Goal: Task Accomplishment & Management: Manage account settings

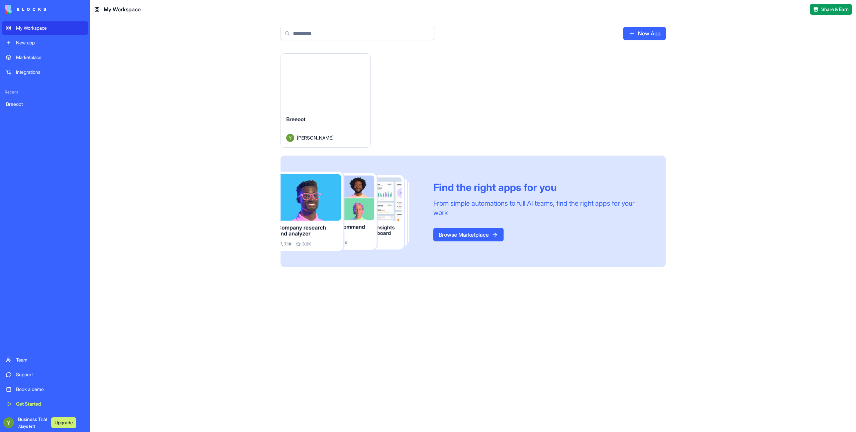
click at [349, 102] on div "Launch" at bounding box center [326, 82] width 90 height 56
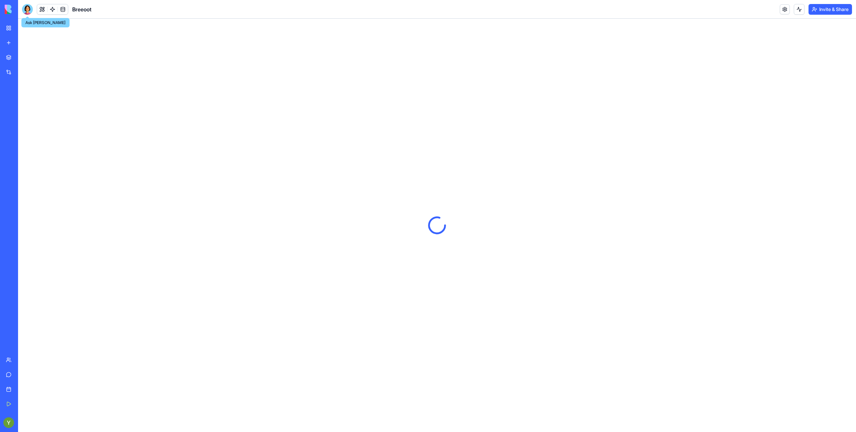
click at [31, 10] on div at bounding box center [27, 9] width 11 height 11
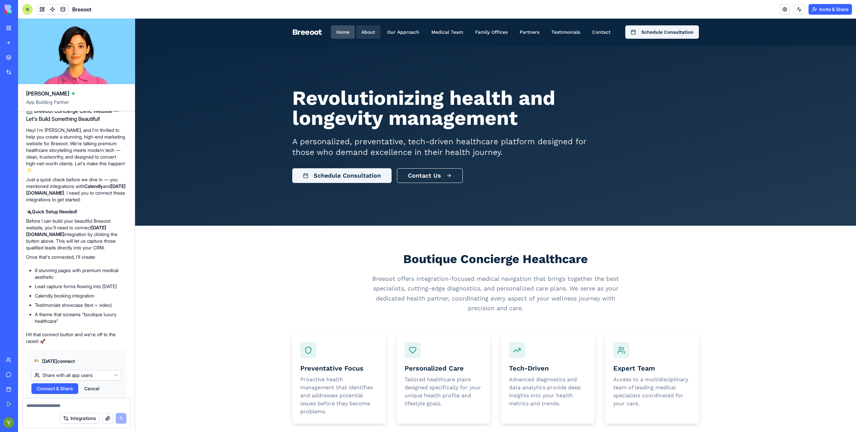
click at [372, 32] on button "About" at bounding box center [368, 31] width 24 height 13
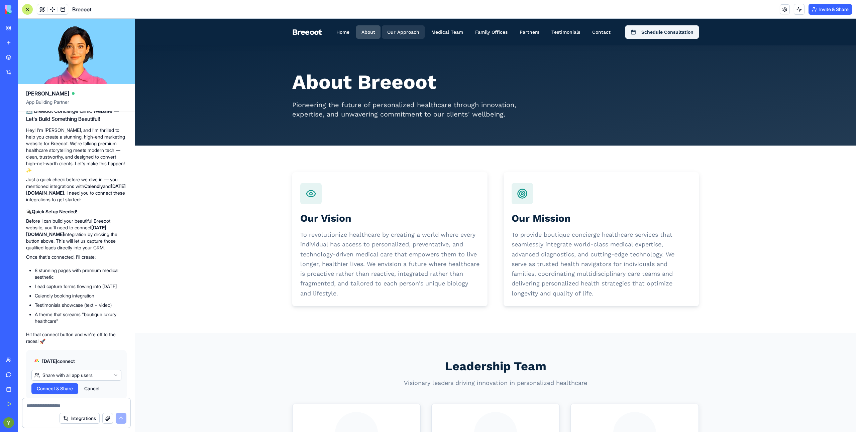
click at [407, 34] on button "Our Approach" at bounding box center [403, 31] width 43 height 13
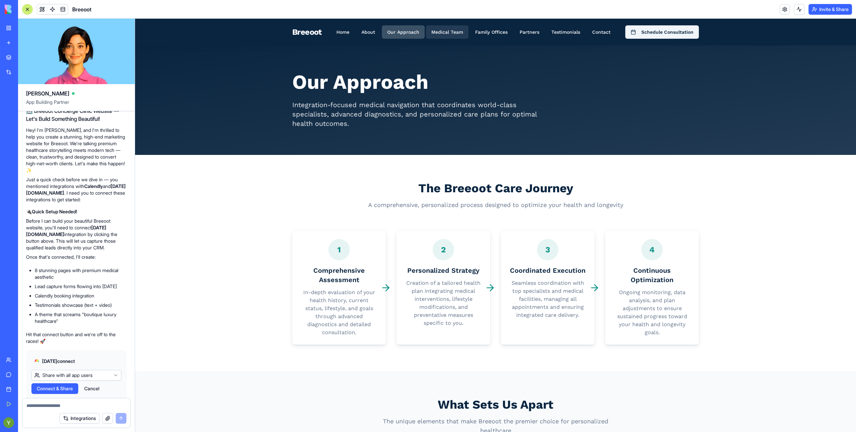
click at [444, 32] on button "Medical Team" at bounding box center [447, 31] width 42 height 13
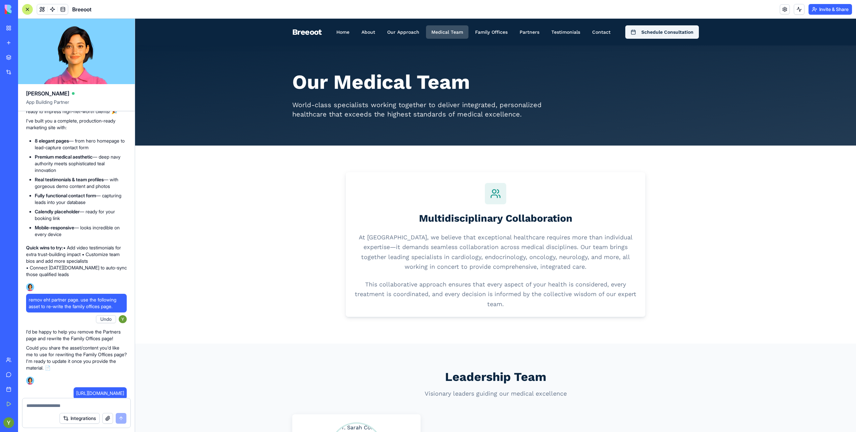
scroll to position [1052, 0]
click at [784, 8] on link at bounding box center [784, 9] width 10 height 10
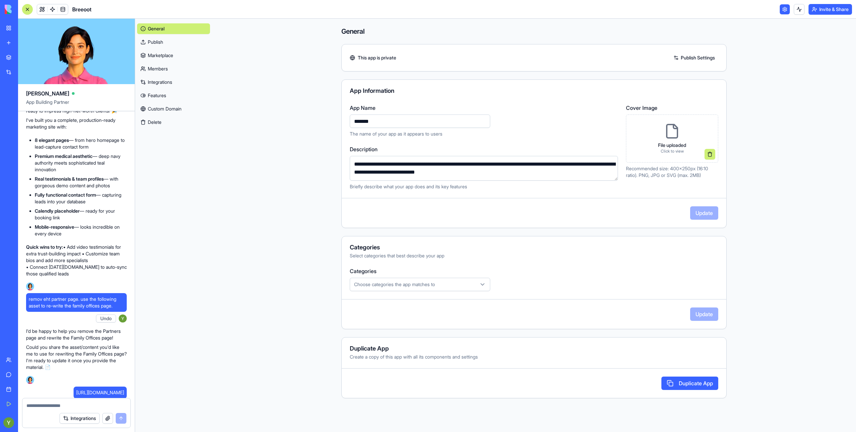
click at [168, 82] on link "Integrations" at bounding box center [173, 82] width 73 height 11
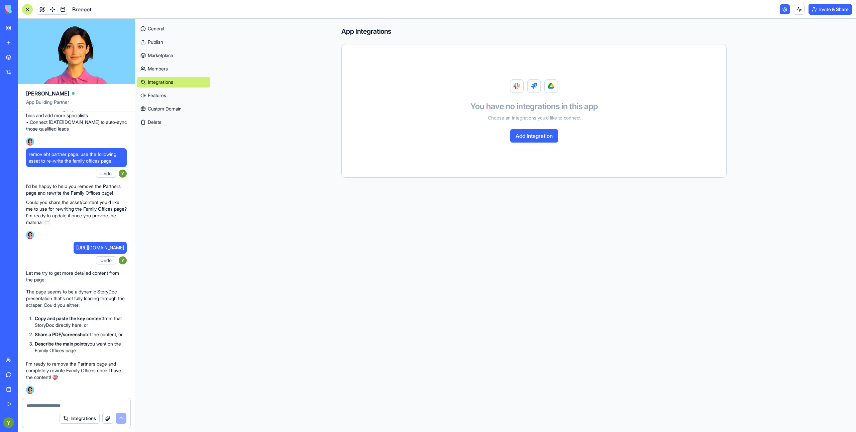
scroll to position [1237, 0]
click at [93, 245] on span "https://doc.storydoc.com/gf1KlY" at bounding box center [100, 248] width 48 height 7
copy span "https://doc.storydoc.com/gf1KlY"
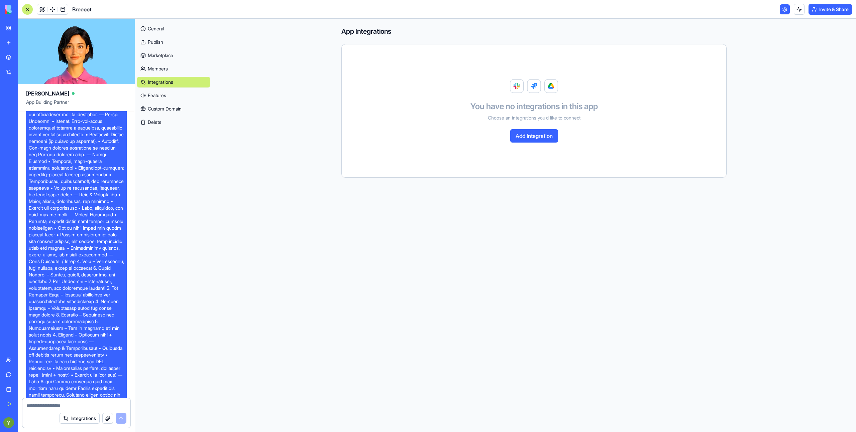
scroll to position [46, 0]
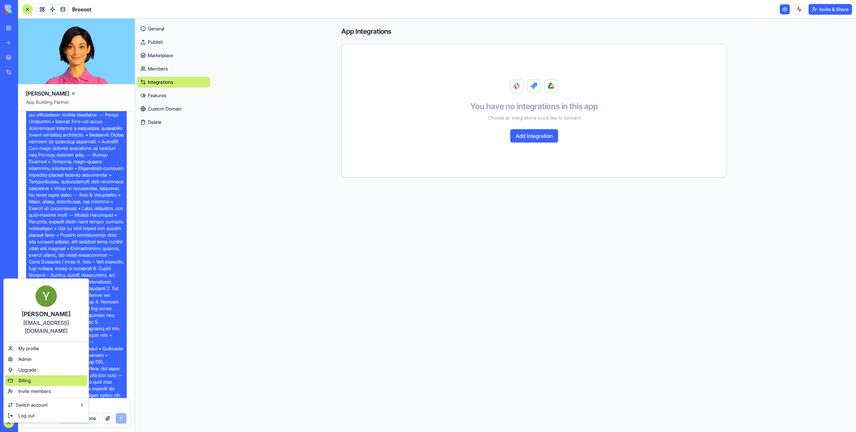
click at [65, 376] on div "Billing" at bounding box center [46, 381] width 82 height 11
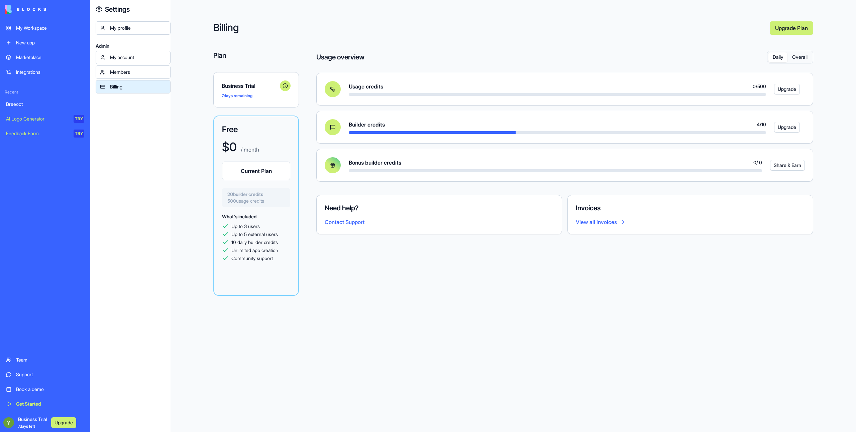
click at [50, 29] on div "My Workspace" at bounding box center [50, 28] width 68 height 7
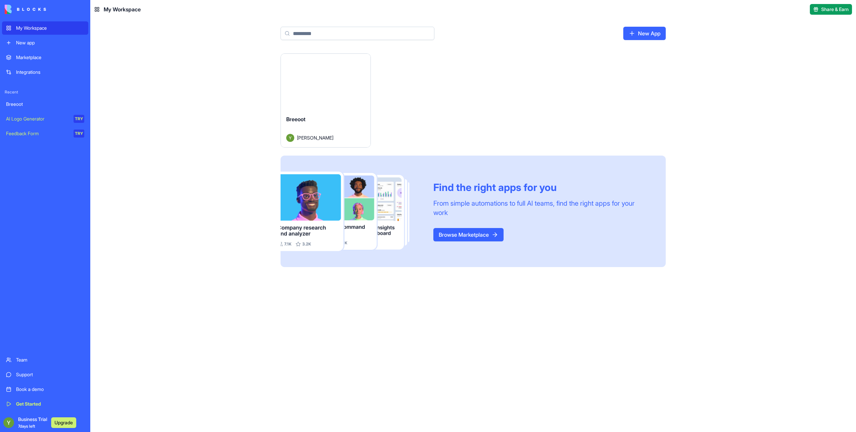
click at [323, 102] on div "Launch" at bounding box center [326, 82] width 90 height 56
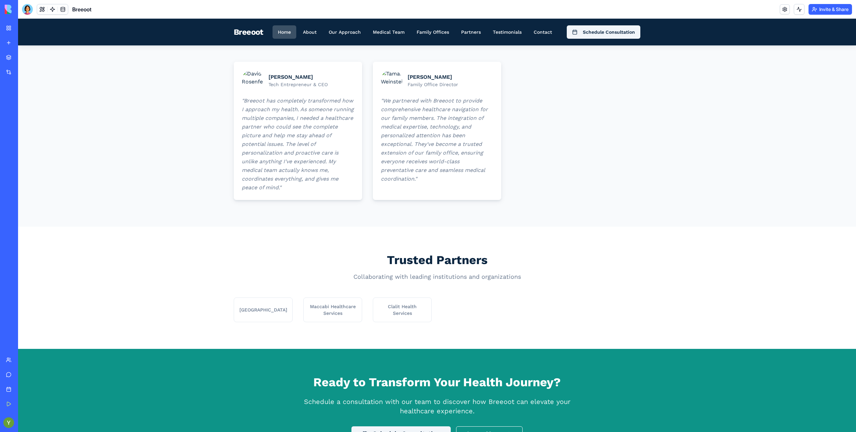
scroll to position [461, 0]
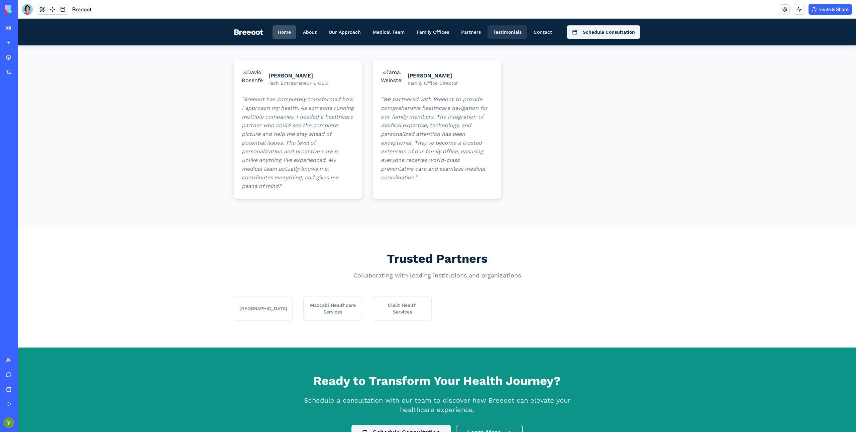
click at [507, 34] on button "Testimonials" at bounding box center [506, 31] width 39 height 13
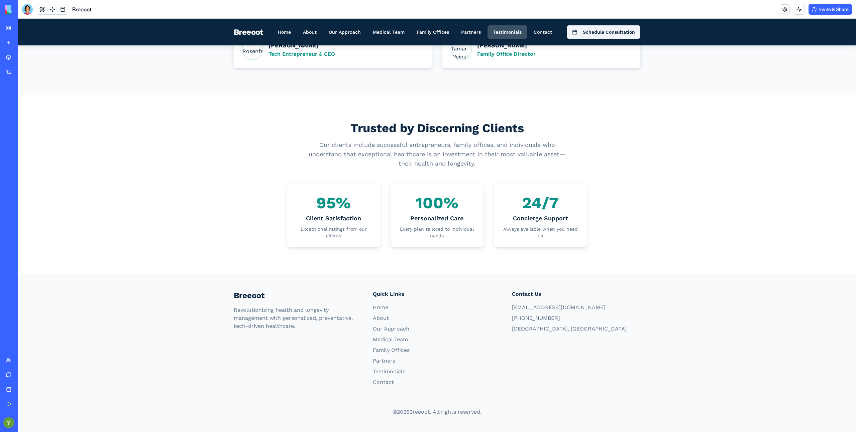
scroll to position [323, 0]
click at [471, 36] on button "Partners" at bounding box center [471, 31] width 30 height 13
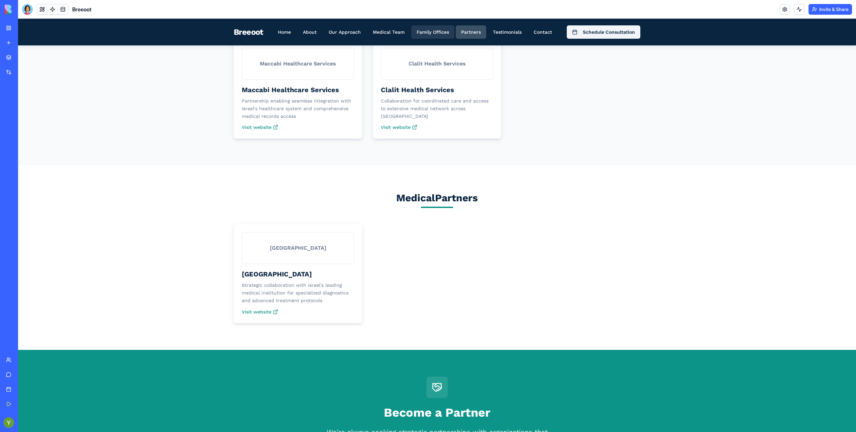
click at [435, 34] on button "Family Offices" at bounding box center [432, 31] width 43 height 13
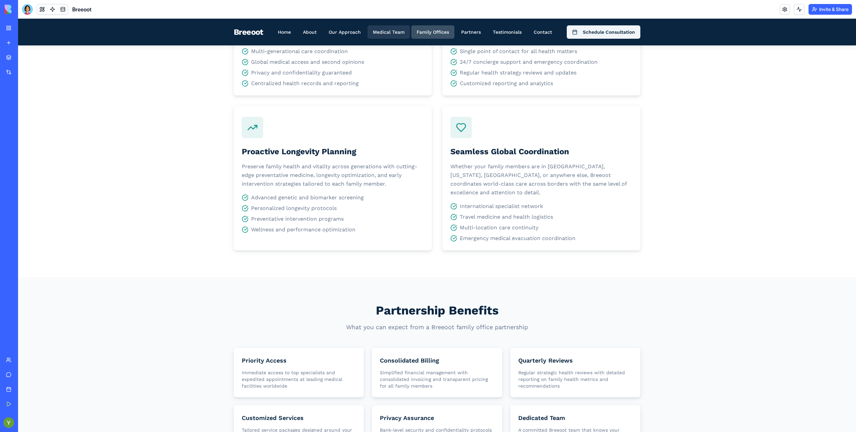
click at [396, 29] on button "Medical Team" at bounding box center [388, 31] width 42 height 13
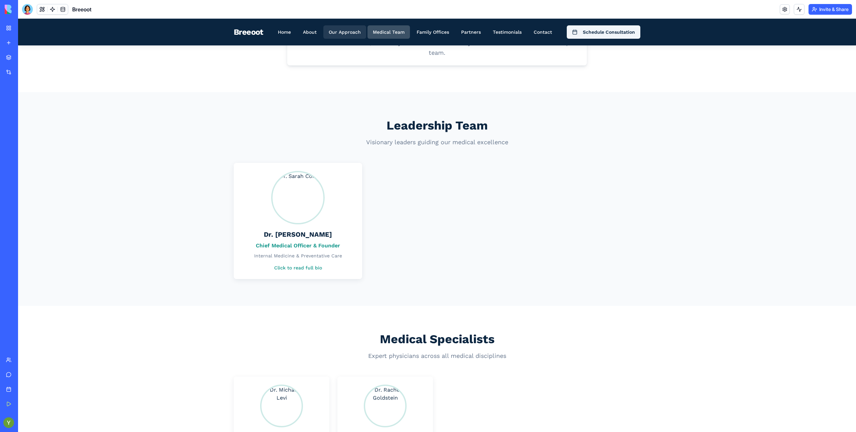
click at [354, 30] on button "Our Approach" at bounding box center [344, 31] width 43 height 13
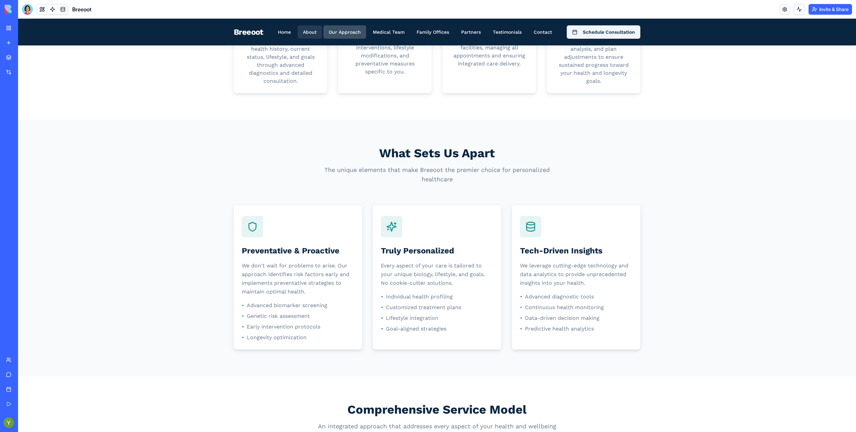
click at [311, 30] on button "About" at bounding box center [309, 31] width 24 height 13
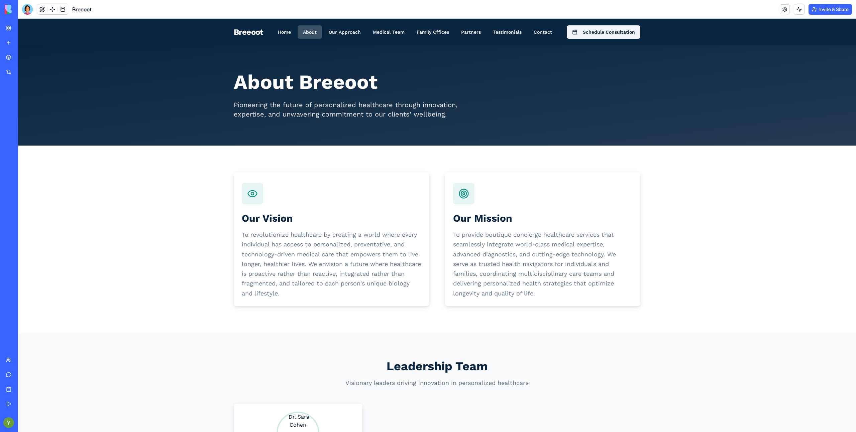
click at [254, 31] on div "Breeoot" at bounding box center [248, 32] width 29 height 11
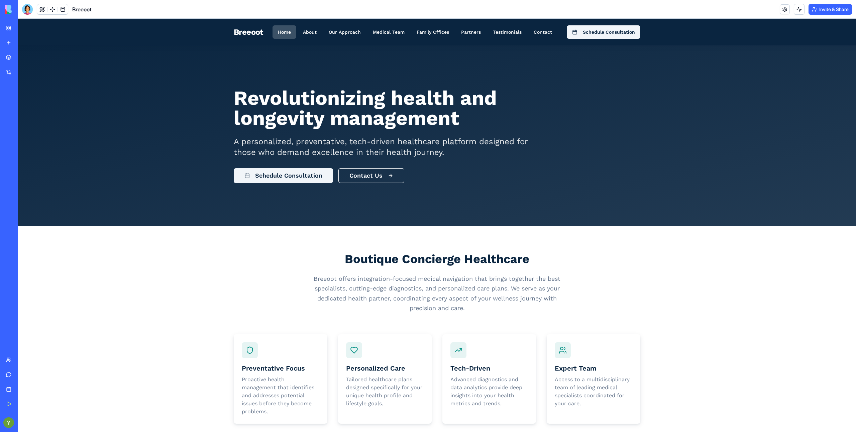
click at [251, 30] on div "Breeoot" at bounding box center [248, 32] width 29 height 11
click at [42, 9] on button at bounding box center [42, 9] width 10 height 10
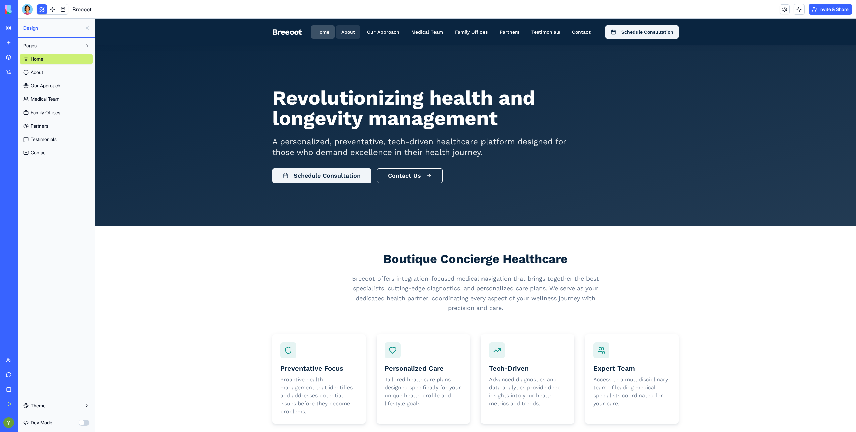
click at [350, 31] on button "About" at bounding box center [348, 31] width 24 height 13
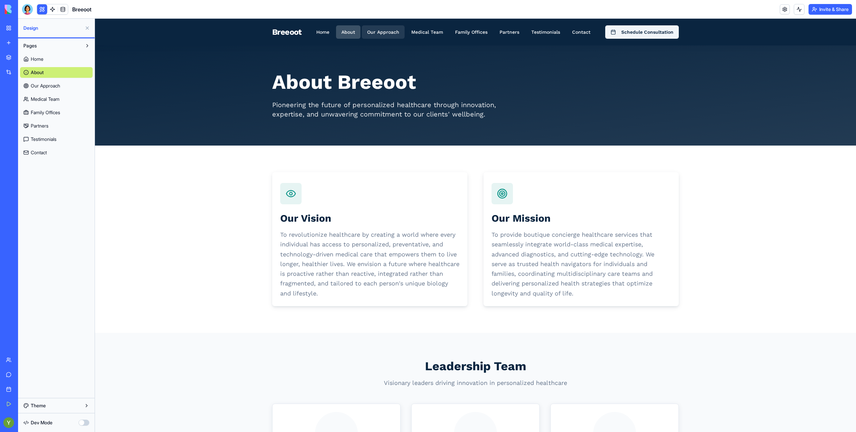
click at [377, 35] on button "Our Approach" at bounding box center [383, 31] width 43 height 13
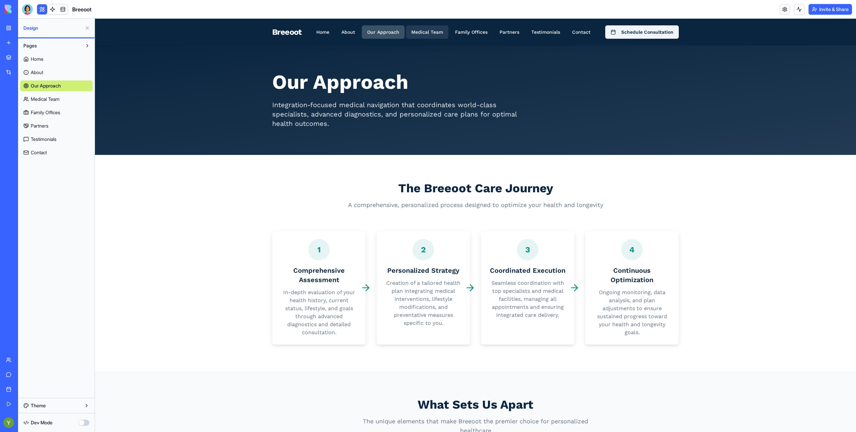
click at [431, 36] on button "Medical Team" at bounding box center [427, 31] width 42 height 13
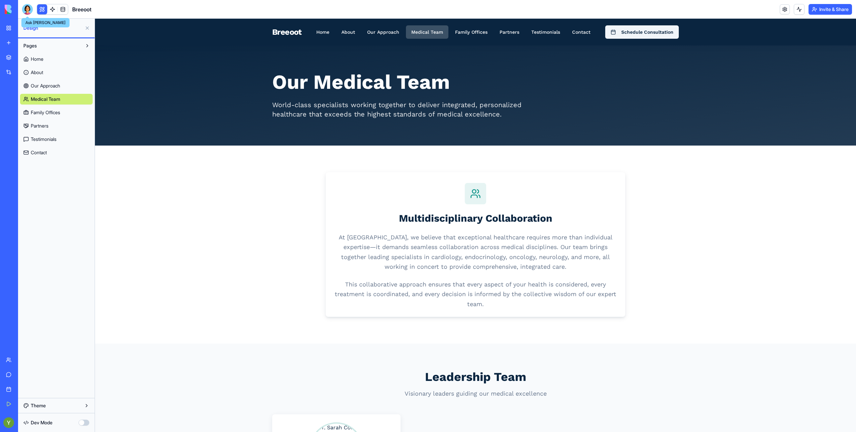
click at [27, 8] on div at bounding box center [27, 9] width 11 height 11
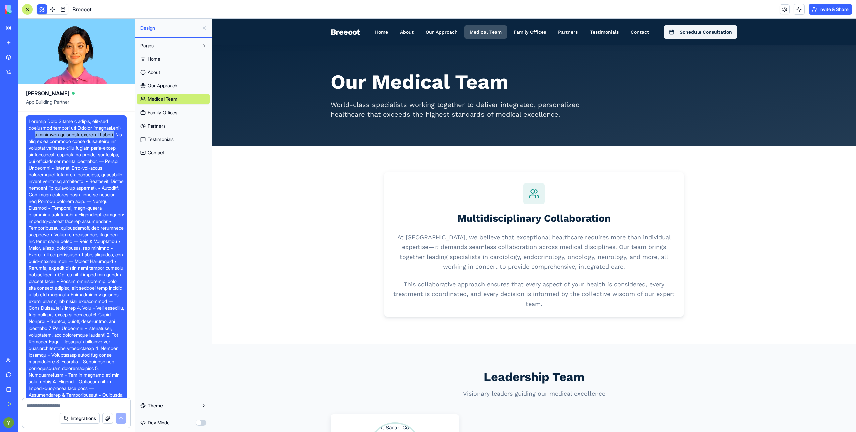
drag, startPoint x: 59, startPoint y: 141, endPoint x: 68, endPoint y: 134, distance: 10.4
click at [68, 134] on span at bounding box center [76, 302] width 95 height 368
copy span "a boutique concierge clinic in Israel."
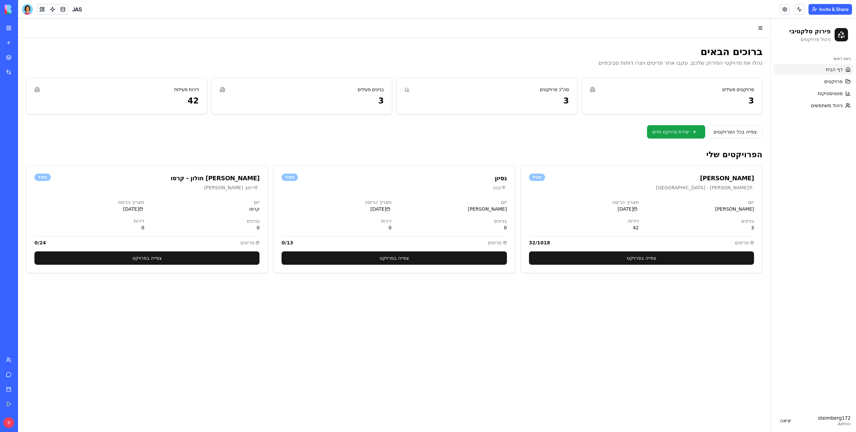
click at [819, 13] on button "Invite & Share" at bounding box center [829, 9] width 43 height 11
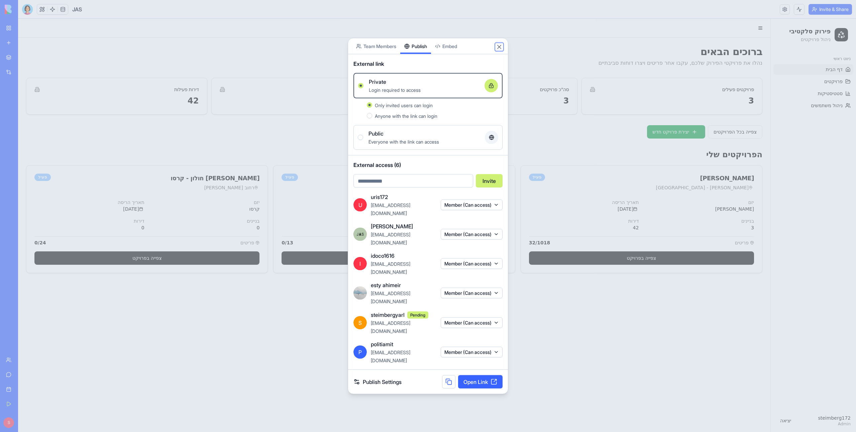
click at [501, 50] on button "Close" at bounding box center [499, 47] width 7 height 7
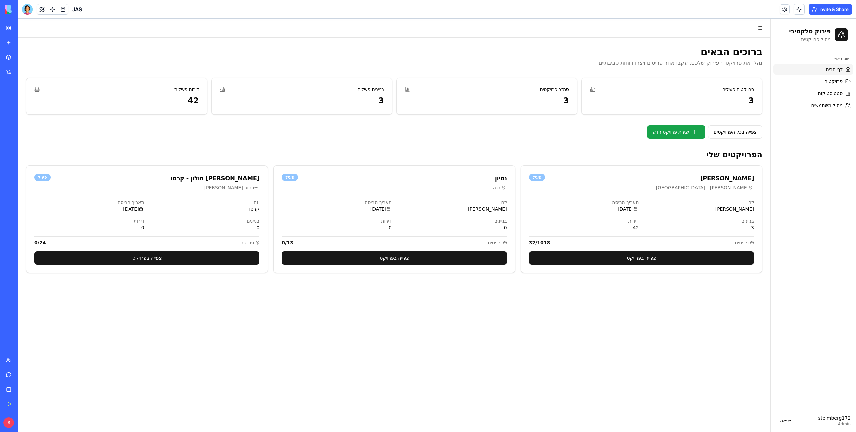
click at [843, 9] on button "Invite & Share" at bounding box center [829, 9] width 43 height 11
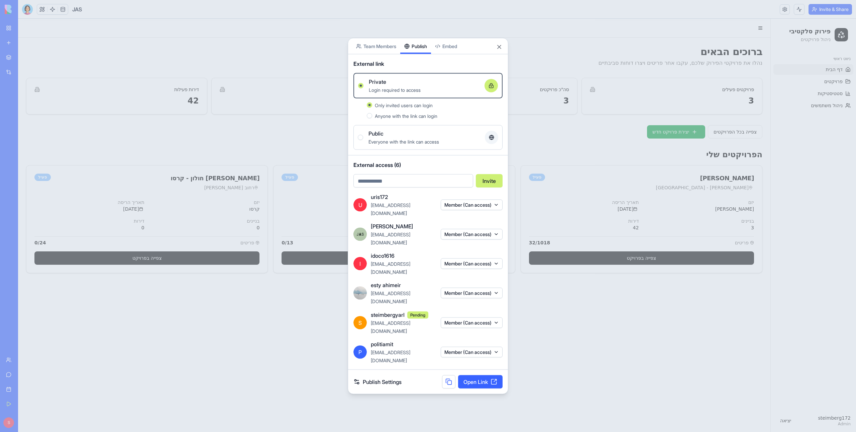
click at [446, 376] on button at bounding box center [448, 382] width 13 height 13
click at [459, 169] on span "External access (6)" at bounding box center [427, 165] width 149 height 8
click at [77, 111] on div at bounding box center [428, 216] width 856 height 432
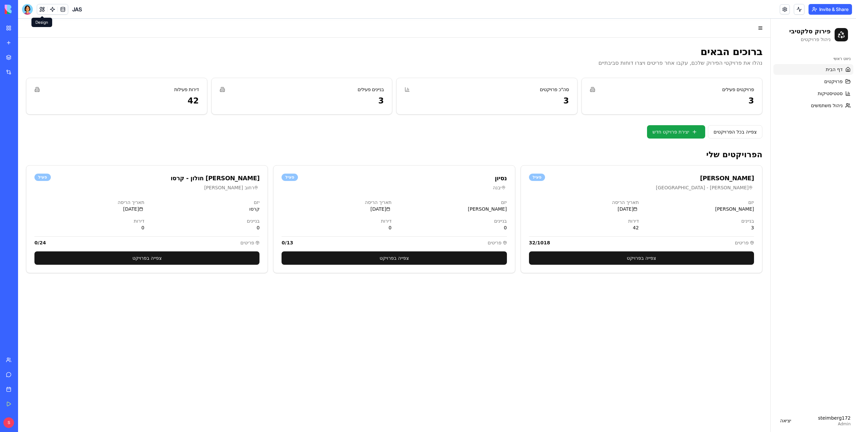
click at [43, 10] on button at bounding box center [42, 9] width 10 height 10
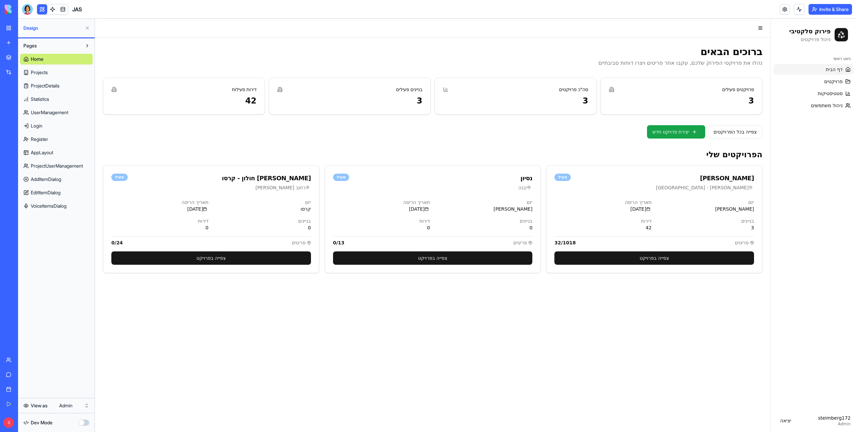
click at [57, 209] on span "VoiceItemsDialog" at bounding box center [49, 206] width 36 height 7
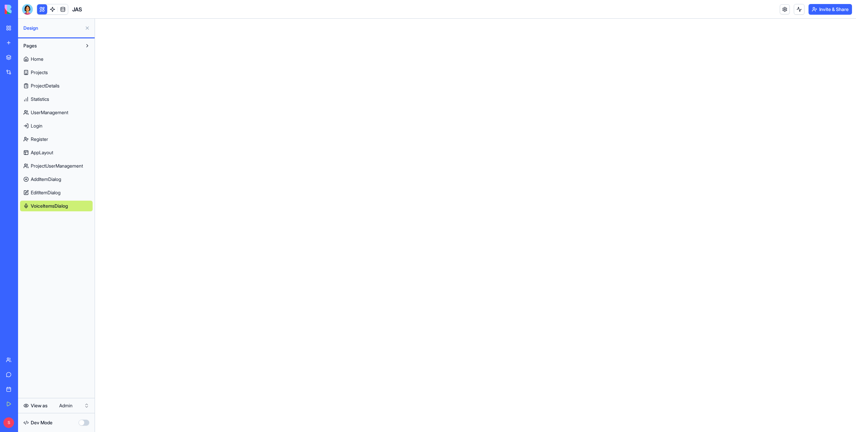
click at [51, 194] on span "EditItemDialog" at bounding box center [46, 193] width 30 height 7
click at [50, 180] on span "AddItemDialog" at bounding box center [46, 179] width 30 height 7
click at [50, 164] on span "ProjectUserManagement" at bounding box center [57, 166] width 52 height 7
click at [49, 152] on span "AppLayout" at bounding box center [42, 152] width 22 height 7
click at [61, 425] on div "Dev Mode" at bounding box center [56, 423] width 73 height 15
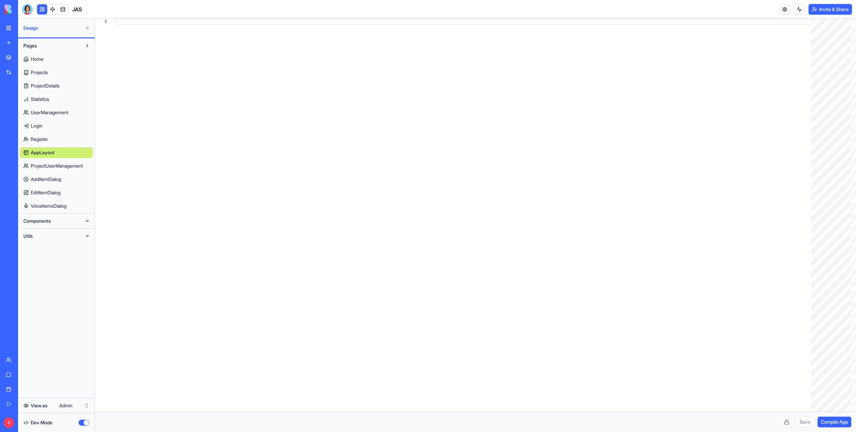
click at [41, 179] on span "AddItemDialog" at bounding box center [46, 179] width 30 height 7
click at [48, 162] on link "ProjectUserManagement" at bounding box center [56, 166] width 73 height 11
click at [49, 184] on link "AddItemDialog" at bounding box center [56, 179] width 73 height 11
click at [41, 121] on link "Login" at bounding box center [56, 126] width 73 height 11
type textarea "**********"
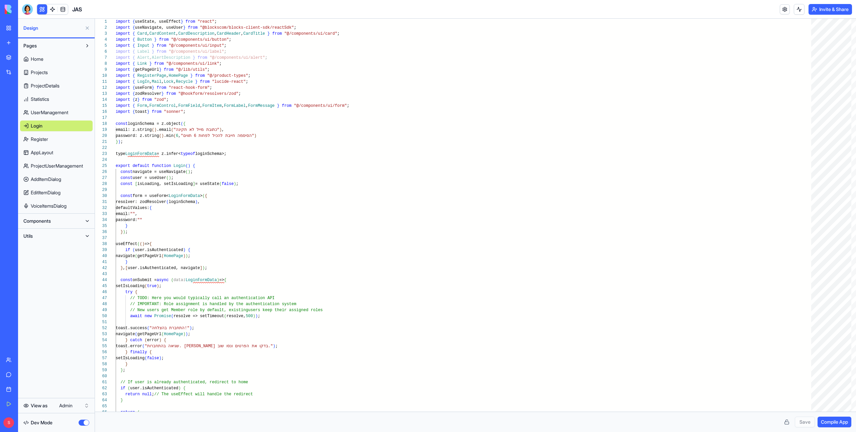
click at [85, 26] on button at bounding box center [87, 28] width 11 height 11
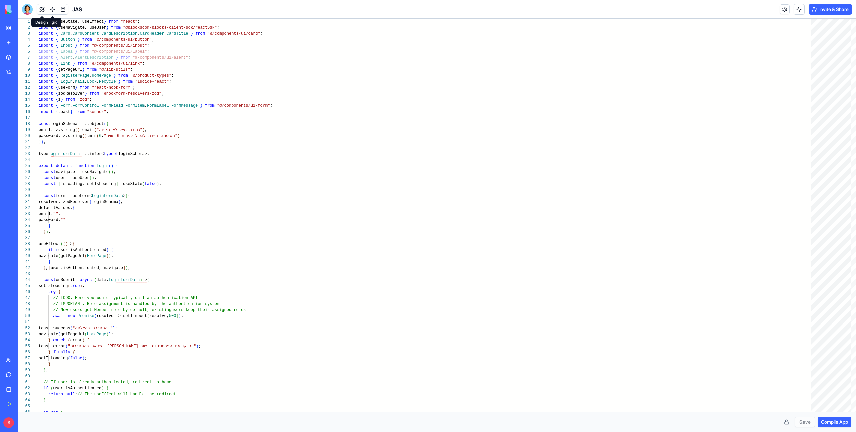
click at [44, 8] on button at bounding box center [42, 9] width 10 height 10
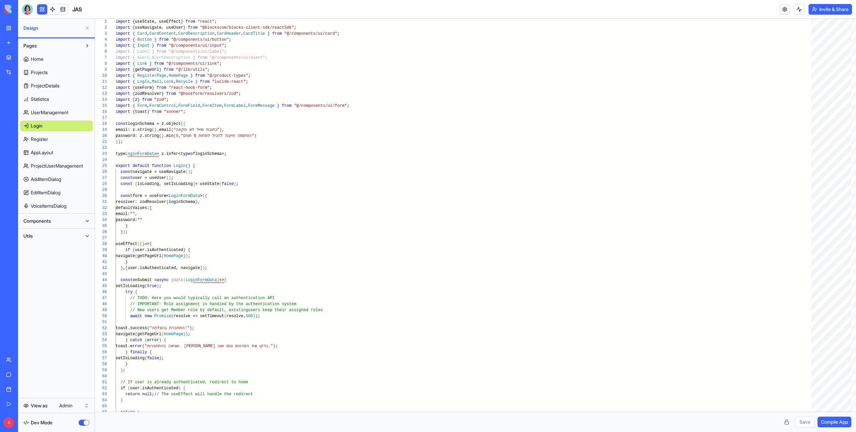
click at [46, 419] on div "Dev Mode" at bounding box center [56, 423] width 73 height 15
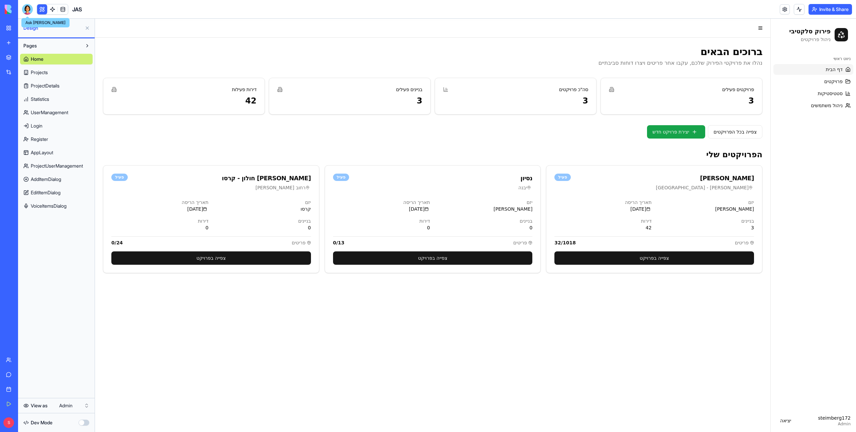
click at [27, 11] on div at bounding box center [27, 9] width 11 height 11
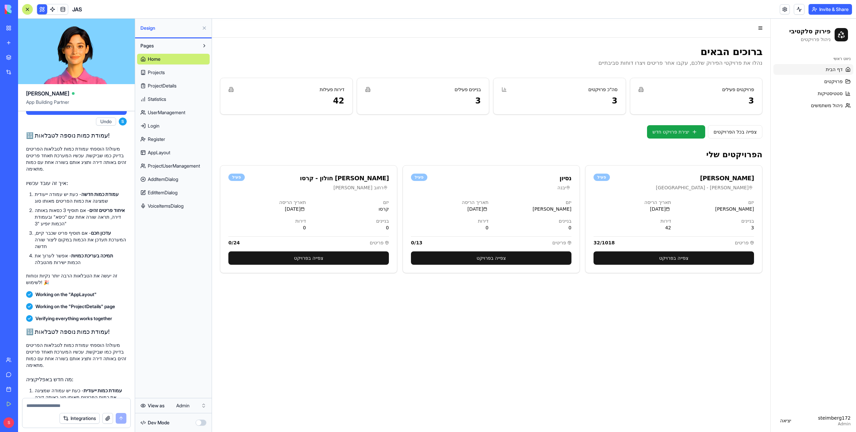
scroll to position [7498, 0]
click at [823, 11] on button "Invite & Share" at bounding box center [829, 9] width 43 height 11
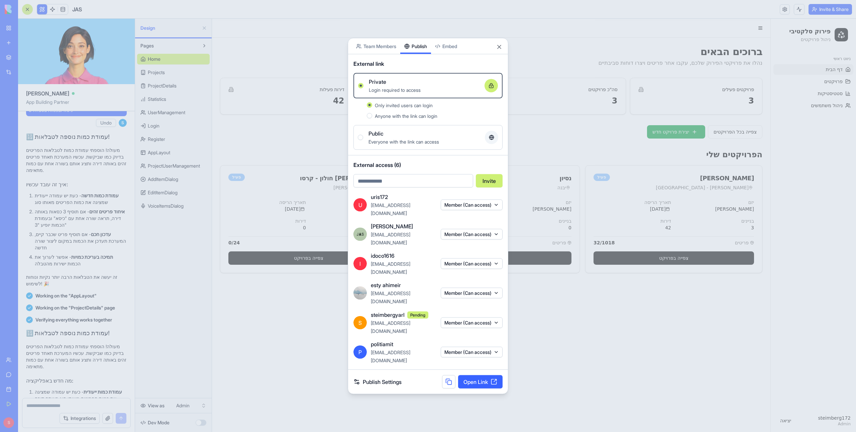
click at [450, 376] on button at bounding box center [448, 382] width 13 height 13
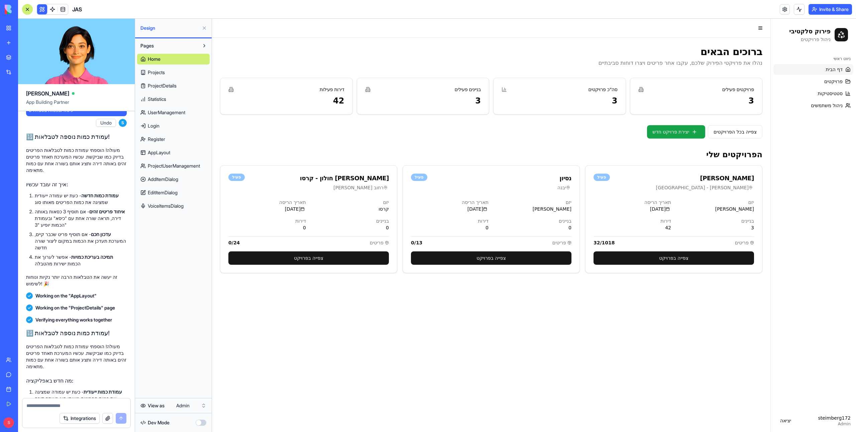
click at [827, 10] on button "Invite & Share" at bounding box center [829, 9] width 43 height 11
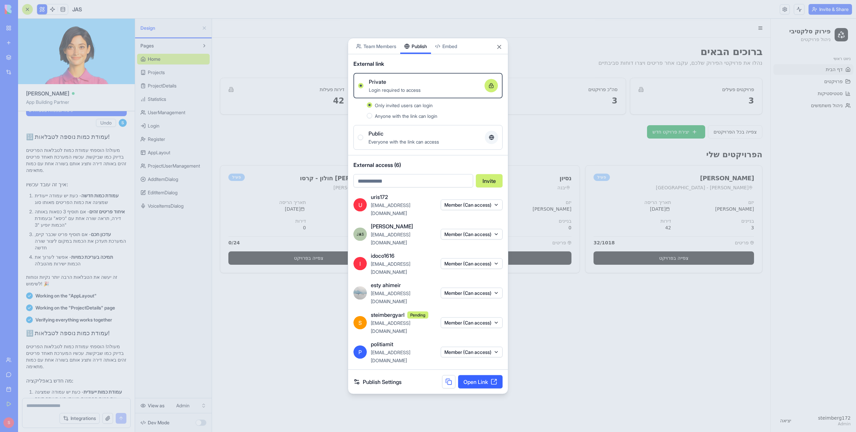
click at [490, 376] on link "Open Link" at bounding box center [480, 382] width 44 height 13
click at [393, 145] on span "Everyone with the link can access" at bounding box center [403, 142] width 71 height 6
click at [363, 140] on button "Public Everyone with the link can access" at bounding box center [360, 137] width 5 height 5
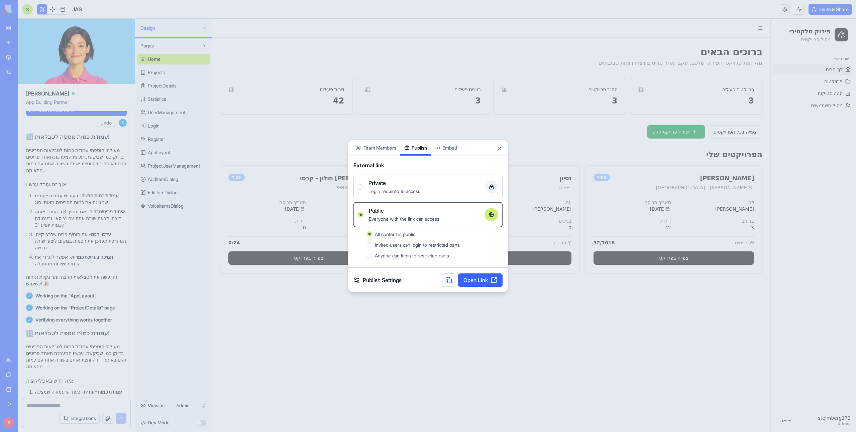
type button "true"
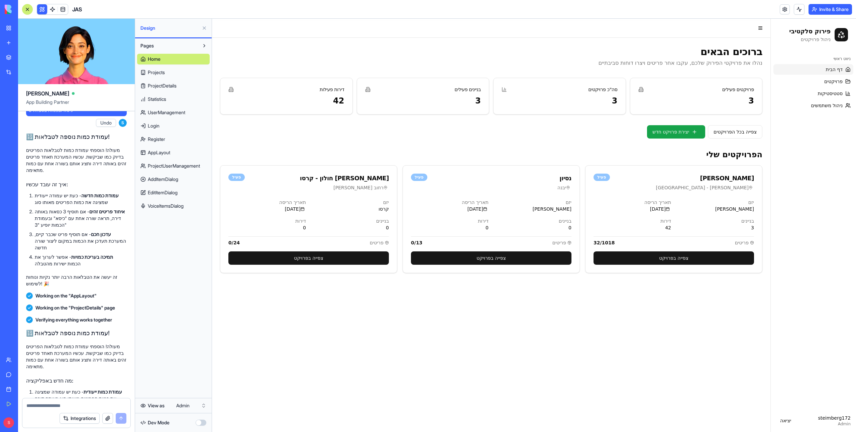
click at [826, 13] on button "Invite & Share" at bounding box center [829, 9] width 43 height 11
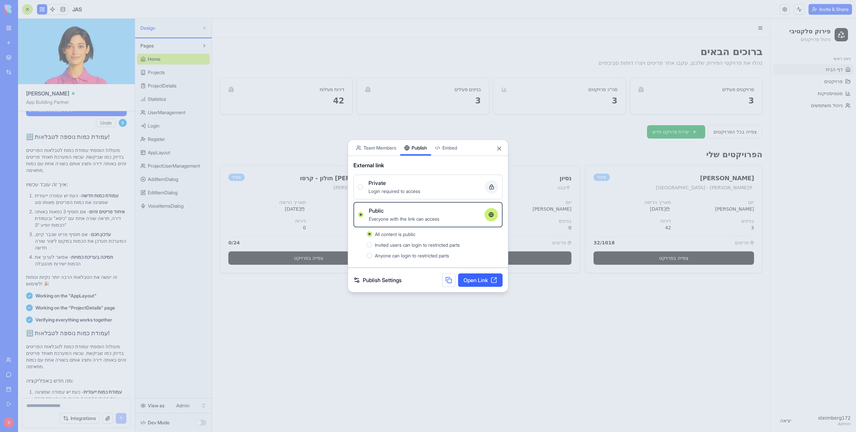
click at [443, 187] on div "Private Login required to access" at bounding box center [423, 187] width 111 height 16
click at [363, 187] on button "Private Login required to access" at bounding box center [360, 186] width 5 height 5
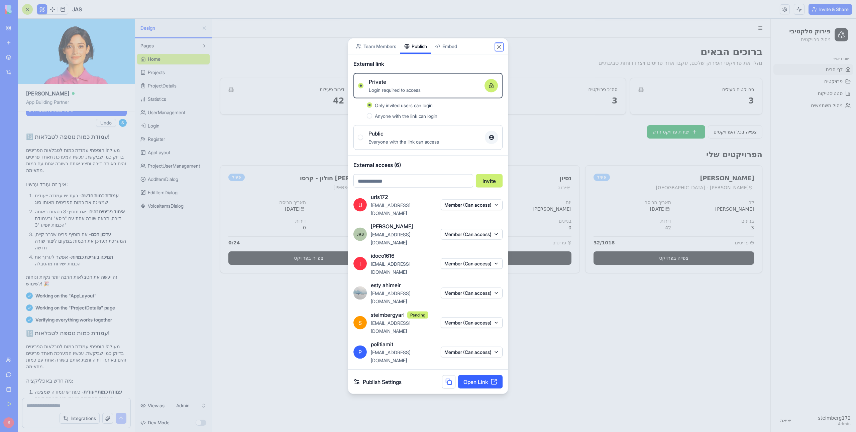
click at [501, 50] on button "Close" at bounding box center [499, 47] width 7 height 7
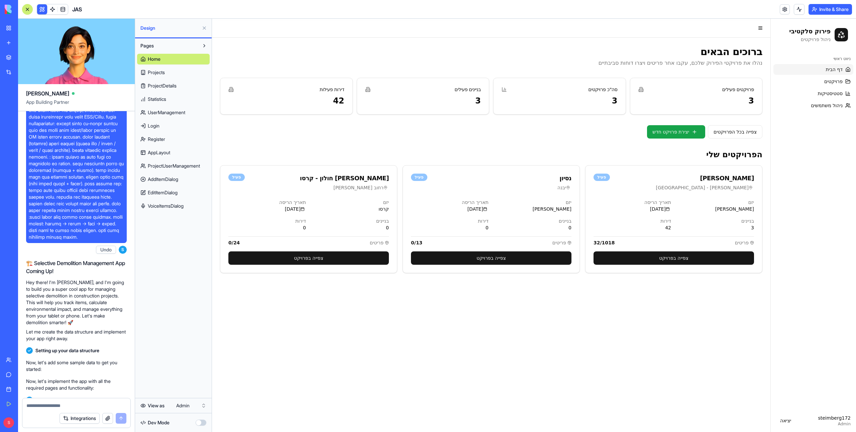
scroll to position [0, 0]
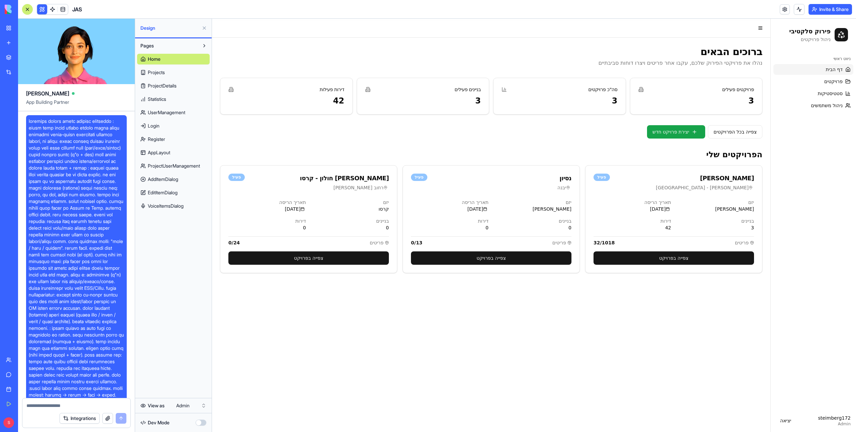
click at [181, 408] on html "My Workspace New app Marketplace Integrations Recent JAS AI Logo Generator TRY …" at bounding box center [428, 216] width 856 height 432
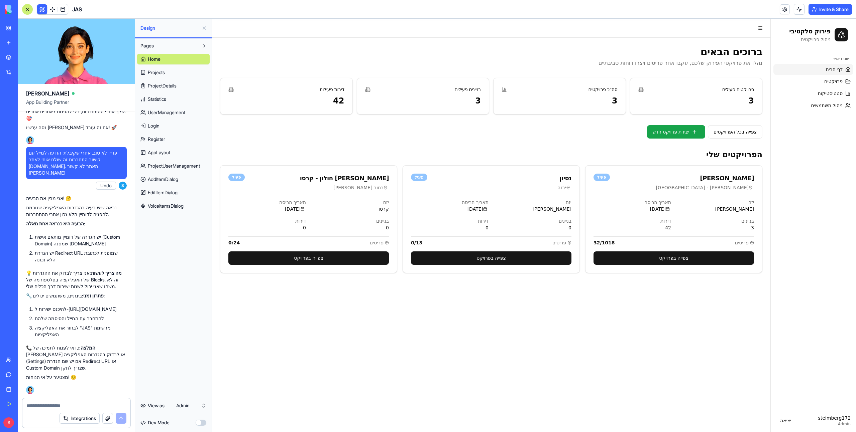
scroll to position [47515, 0]
click at [798, 97] on link "סטטיסטיקות" at bounding box center [813, 93] width 80 height 11
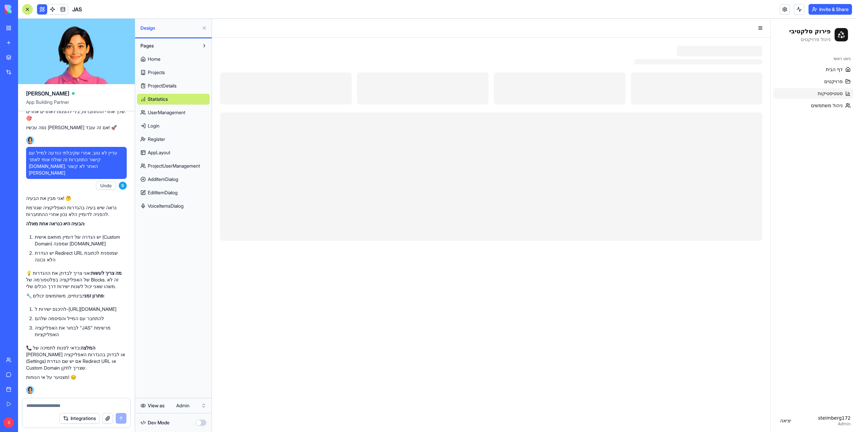
click at [799, 112] on div "ניווט ראשי דף הבית פרויקטים סטטיסטיקות ניהול משתמשים" at bounding box center [812, 82] width 85 height 63
click at [799, 108] on link "ניהול משתמשים" at bounding box center [813, 105] width 80 height 11
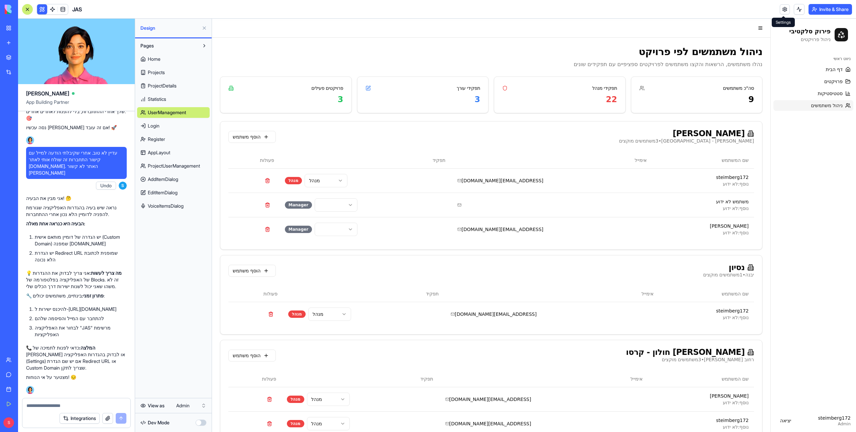
click at [784, 5] on link at bounding box center [784, 9] width 10 height 10
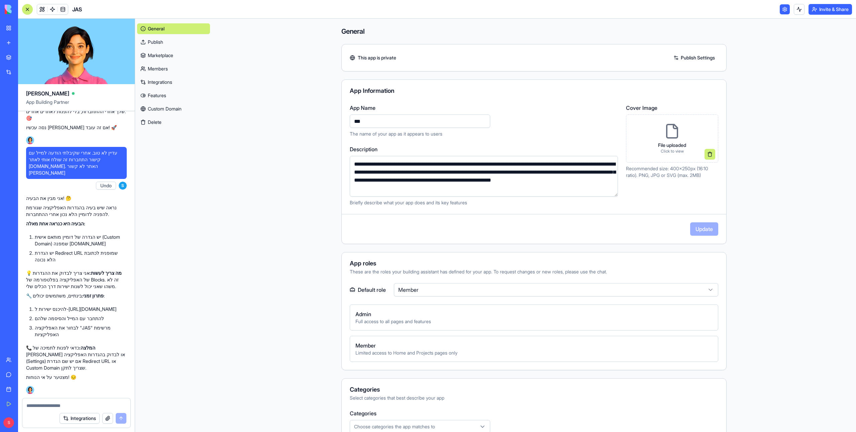
click at [829, 4] on button "Invite & Share" at bounding box center [829, 9] width 43 height 11
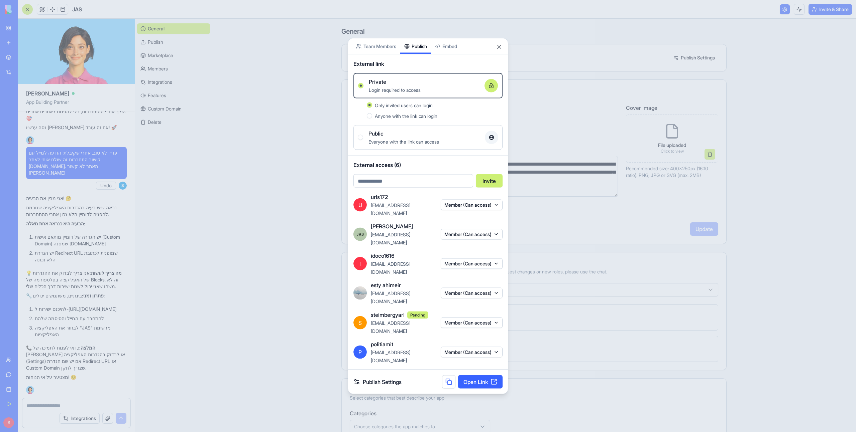
click at [438, 188] on input "email" at bounding box center [413, 180] width 120 height 13
type input "**********"
click at [490, 188] on button "Invite" at bounding box center [489, 180] width 27 height 13
click at [417, 188] on input "**********" at bounding box center [413, 180] width 120 height 13
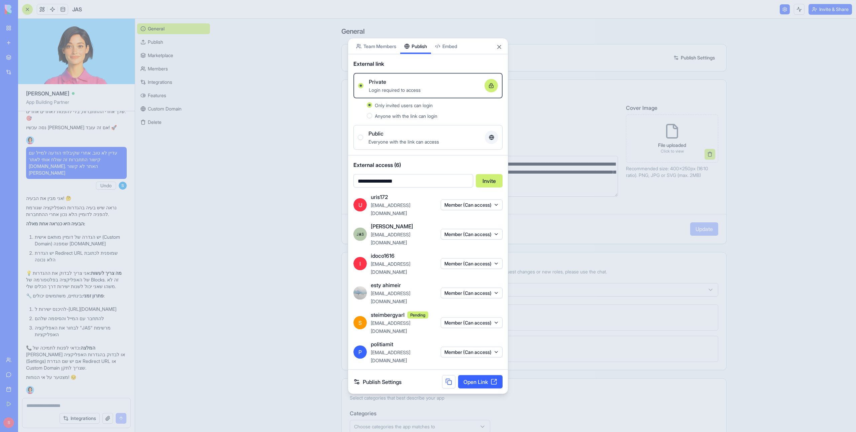
click at [417, 188] on input "**********" at bounding box center [413, 180] width 120 height 13
click at [384, 70] on body "My Workspace New app Marketplace Integrations Recent JAS AI Logo Generator TRY …" at bounding box center [428, 216] width 856 height 432
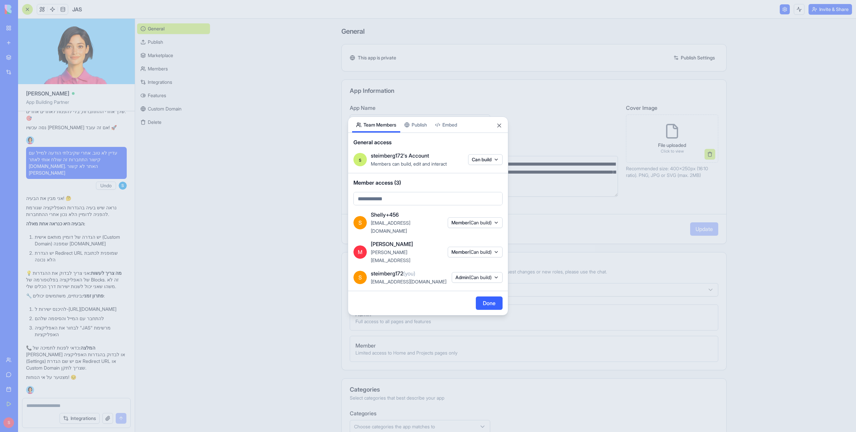
click at [423, 132] on div "Share App Team Members Publish Embed General access s steimberg172's Account Me…" at bounding box center [428, 216] width 160 height 199
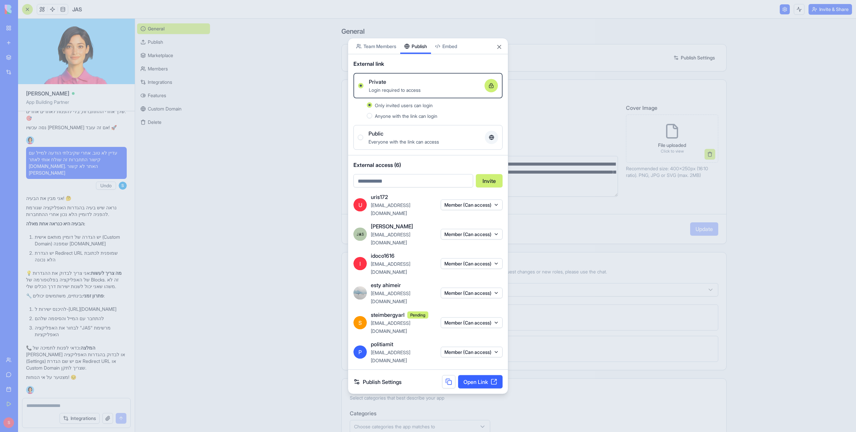
click at [387, 188] on input "email" at bounding box center [413, 180] width 120 height 13
click at [487, 188] on button "Invite" at bounding box center [489, 180] width 27 height 13
drag, startPoint x: 487, startPoint y: 203, endPoint x: 434, endPoint y: 202, distance: 53.1
click at [434, 188] on form "**********" at bounding box center [427, 180] width 149 height 13
click at [434, 188] on input "**********" at bounding box center [413, 180] width 120 height 13
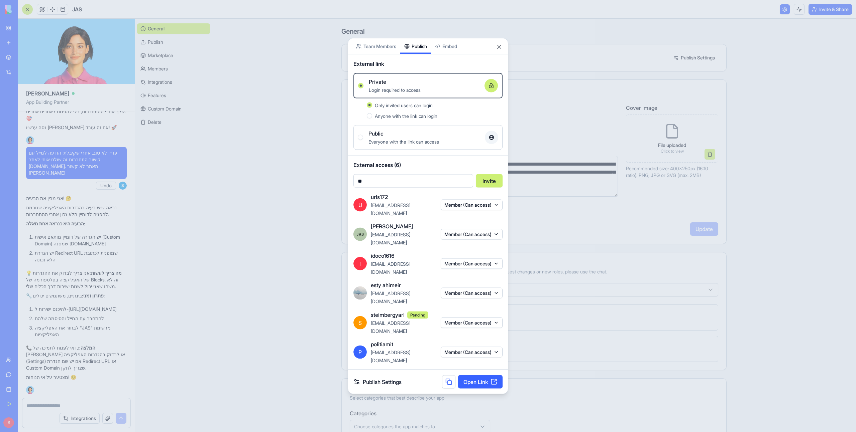
type input "*"
click at [481, 150] on label "Public Everyone with the link can access" at bounding box center [427, 137] width 149 height 25
click at [363, 140] on button "Public Everyone with the link can access" at bounding box center [360, 137] width 5 height 5
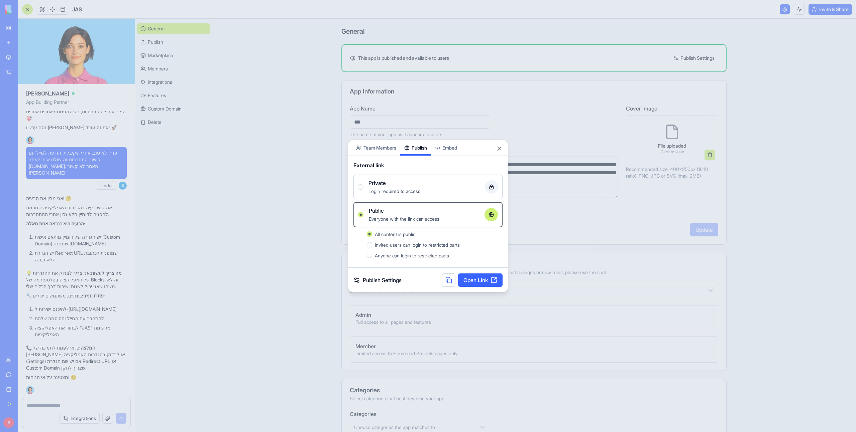
click at [428, 189] on div "Login required to access" at bounding box center [423, 191] width 111 height 8
click at [363, 189] on button "Private Login required to access" at bounding box center [360, 186] width 5 height 5
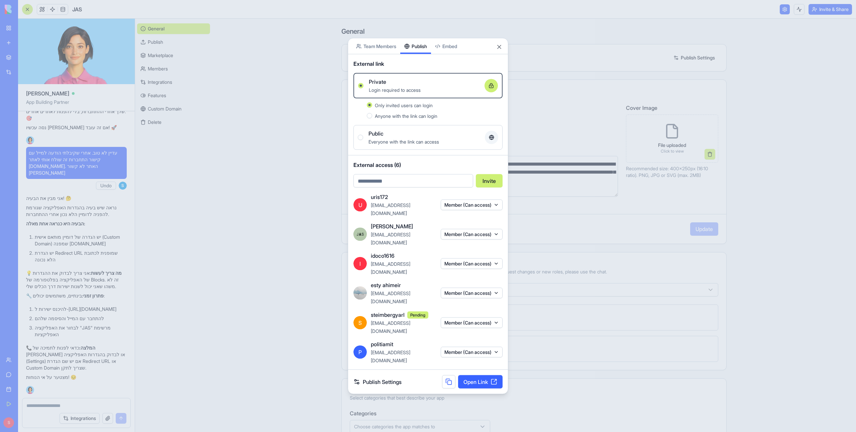
click at [419, 188] on input "email" at bounding box center [413, 180] width 120 height 13
type input "******"
click at [425, 188] on input "******" at bounding box center [413, 180] width 120 height 13
click at [413, 188] on input "******" at bounding box center [413, 180] width 120 height 13
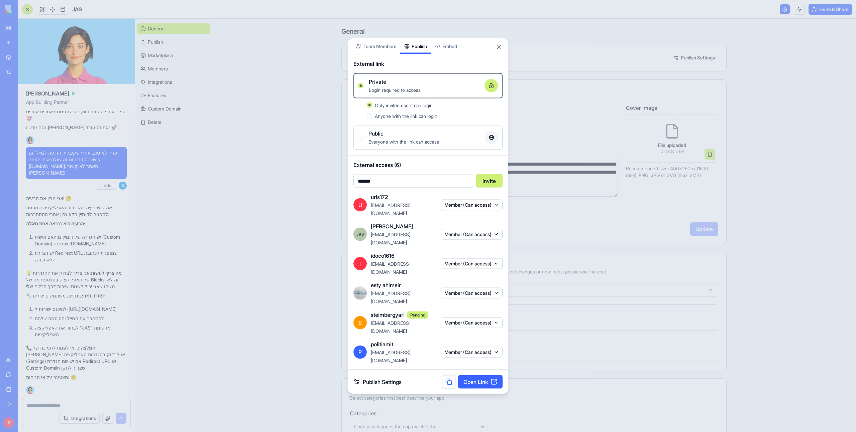
click at [413, 188] on input "******" at bounding box center [413, 180] width 120 height 13
click at [384, 70] on body "My Workspace New app Marketplace Integrations Recent JAS AI Logo Generator TRY …" at bounding box center [428, 216] width 856 height 432
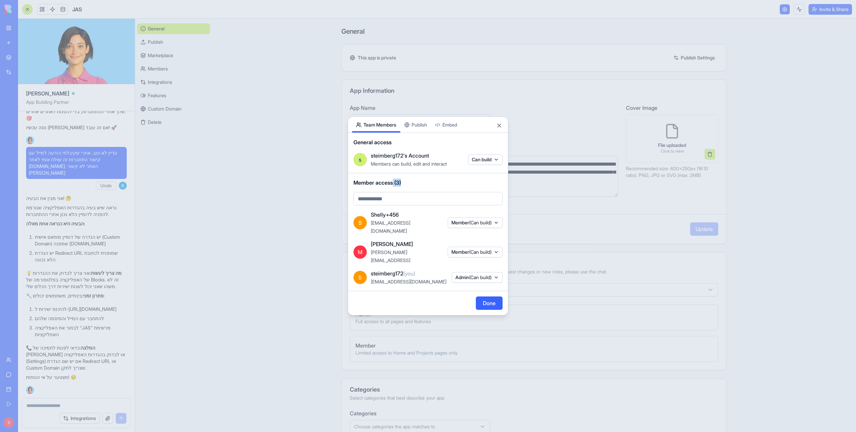
drag, startPoint x: 407, startPoint y: 193, endPoint x: 393, endPoint y: 192, distance: 13.7
click at [393, 187] on span "Member access (3)" at bounding box center [427, 183] width 149 height 8
drag, startPoint x: 422, startPoint y: 275, endPoint x: 369, endPoint y: 274, distance: 53.2
click at [369, 274] on div "S steimberg172 (you) [EMAIL_ADDRESS][DOMAIN_NAME] Admin (Can build)" at bounding box center [427, 278] width 149 height 16
drag, startPoint x: 407, startPoint y: 193, endPoint x: 365, endPoint y: 193, distance: 42.1
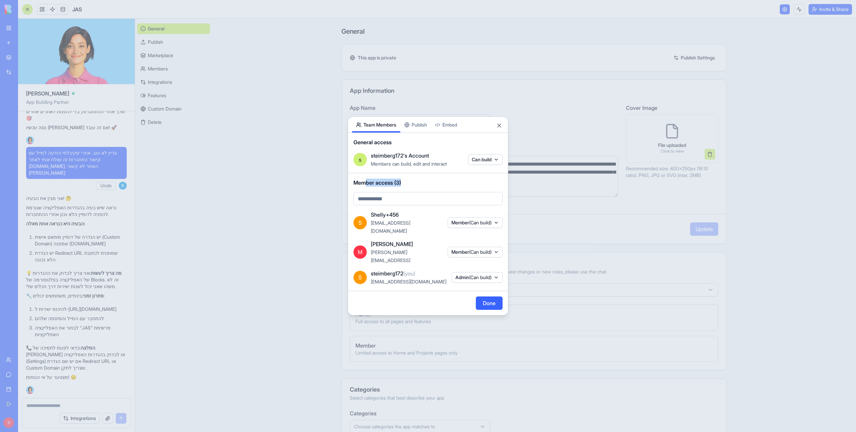
click at [365, 187] on span "Member access (3)" at bounding box center [427, 183] width 149 height 8
click at [412, 137] on div "Share App Team Members Publish Embed General access s steimberg172's Account Me…" at bounding box center [428, 216] width 160 height 199
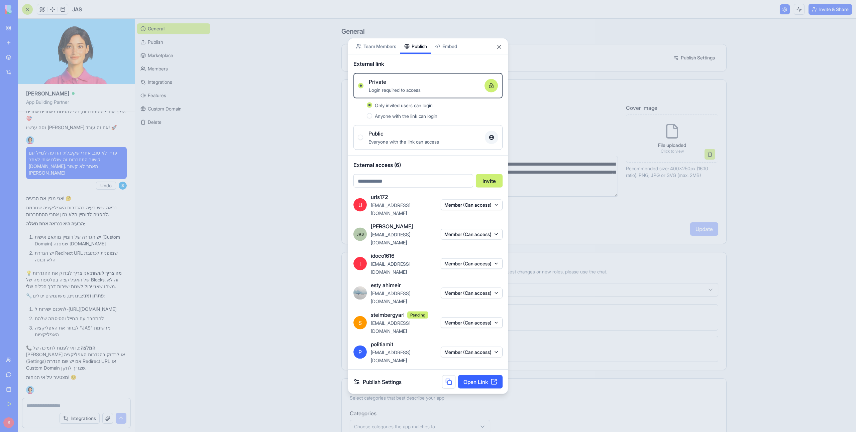
click at [201, 111] on div at bounding box center [428, 216] width 856 height 432
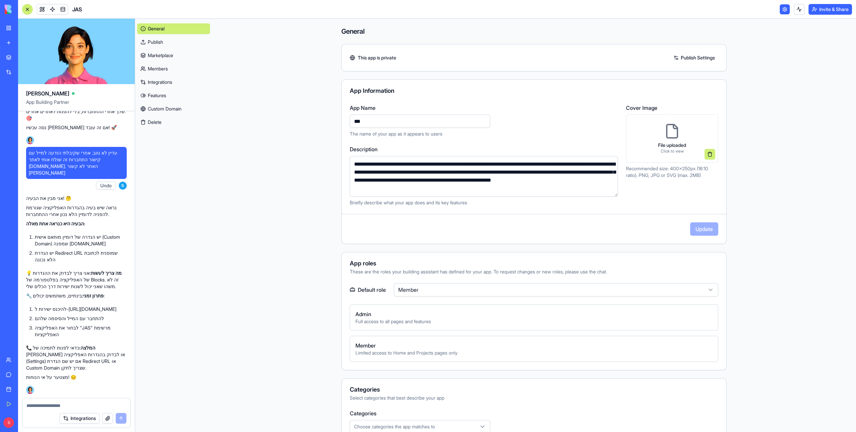
click at [23, 22] on link "My Workspace" at bounding box center [15, 27] width 27 height 13
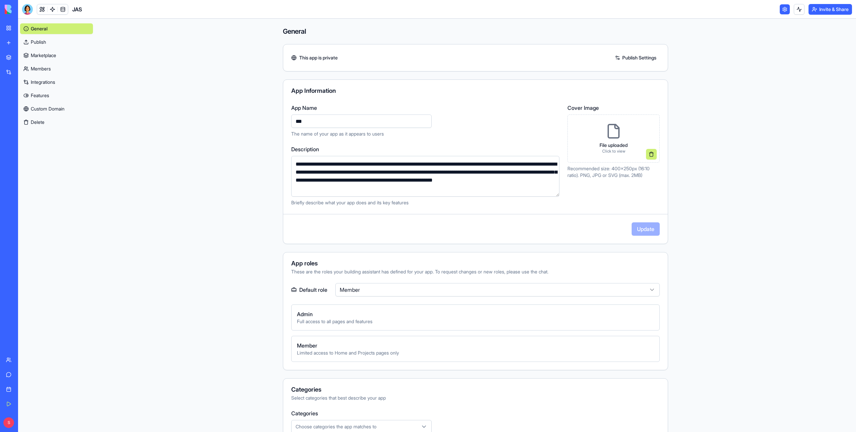
click at [818, 13] on button "Invite & Share" at bounding box center [829, 9] width 43 height 11
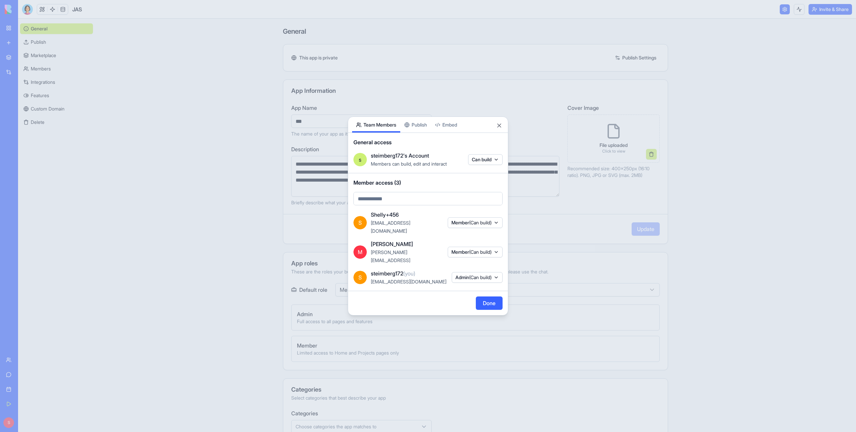
click at [130, 165] on div at bounding box center [428, 216] width 856 height 432
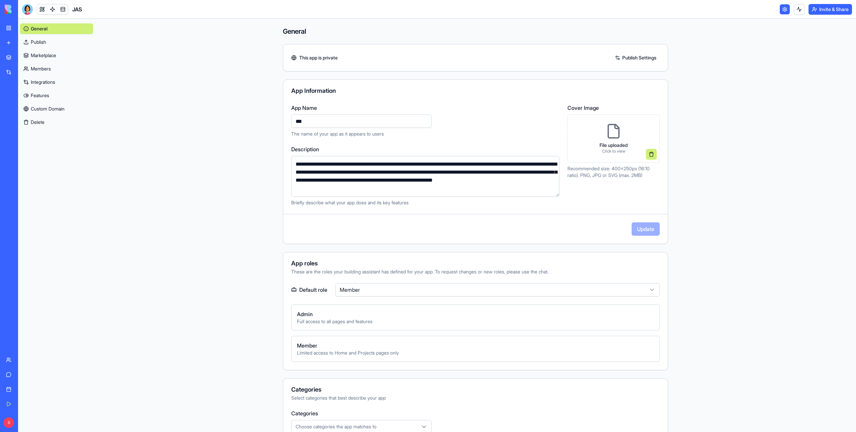
click at [25, 363] on div "Team" at bounding box center [20, 360] width 9 height 7
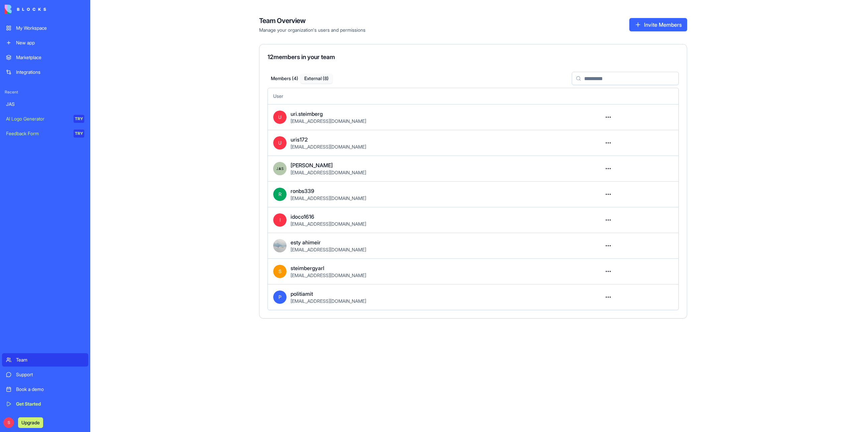
click at [329, 78] on button "External ( 8 )" at bounding box center [316, 79] width 32 height 10
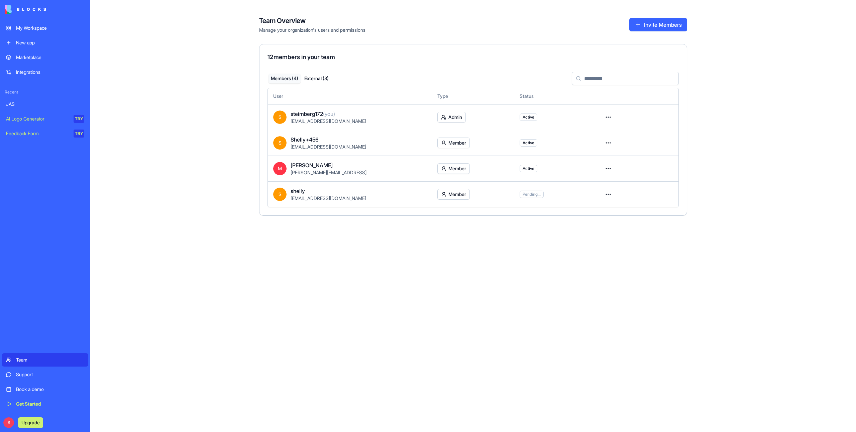
click at [287, 79] on button "Members ( 4 )" at bounding box center [284, 79] width 32 height 10
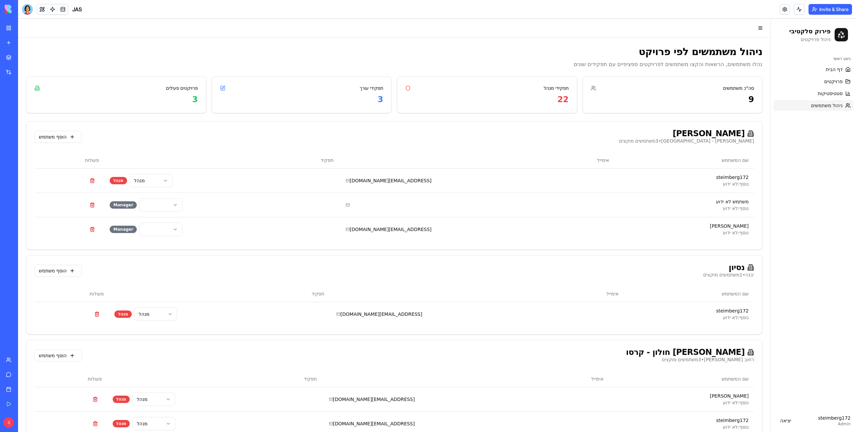
click at [816, 10] on button "Invite & Share" at bounding box center [829, 9] width 43 height 11
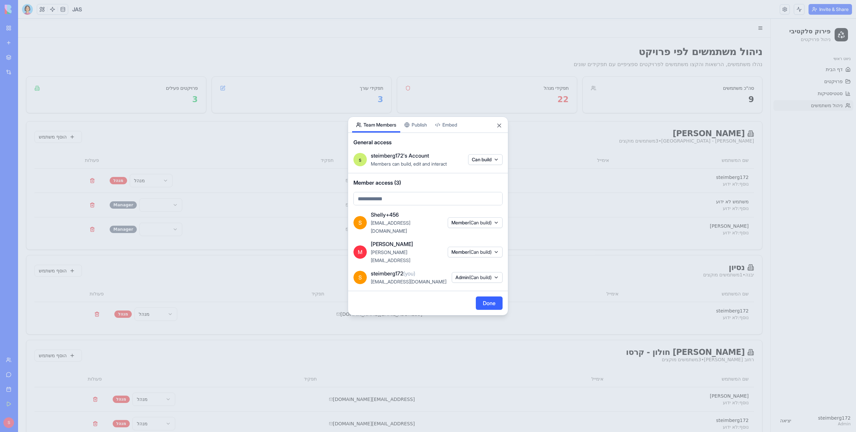
click at [417, 136] on div "Share App Team Members Publish Embed General access s steimberg172's Account Me…" at bounding box center [428, 216] width 160 height 199
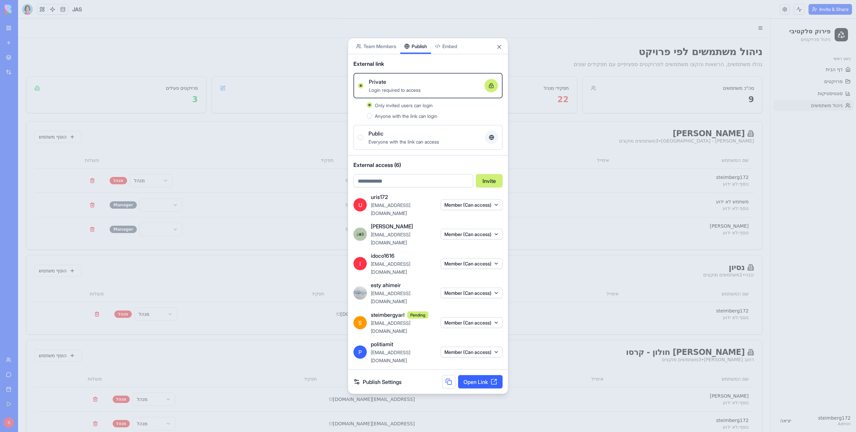
click at [383, 188] on input "email" at bounding box center [413, 180] width 120 height 13
type input "**********"
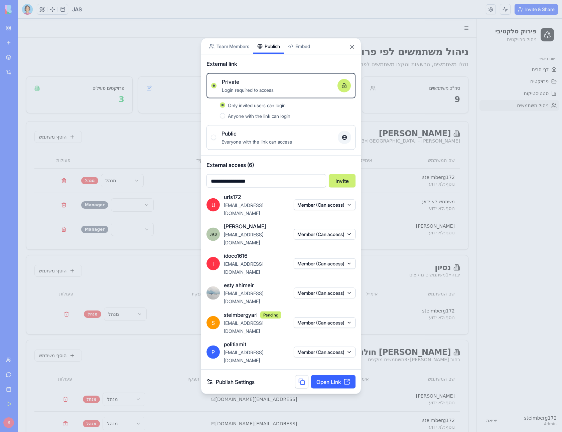
click at [331, 188] on button "Invite" at bounding box center [342, 180] width 27 height 13
click at [320, 188] on input "**********" at bounding box center [267, 180] width 120 height 13
click at [339, 188] on button "Invite" at bounding box center [342, 180] width 27 height 13
